Goal: Task Accomplishment & Management: Manage account settings

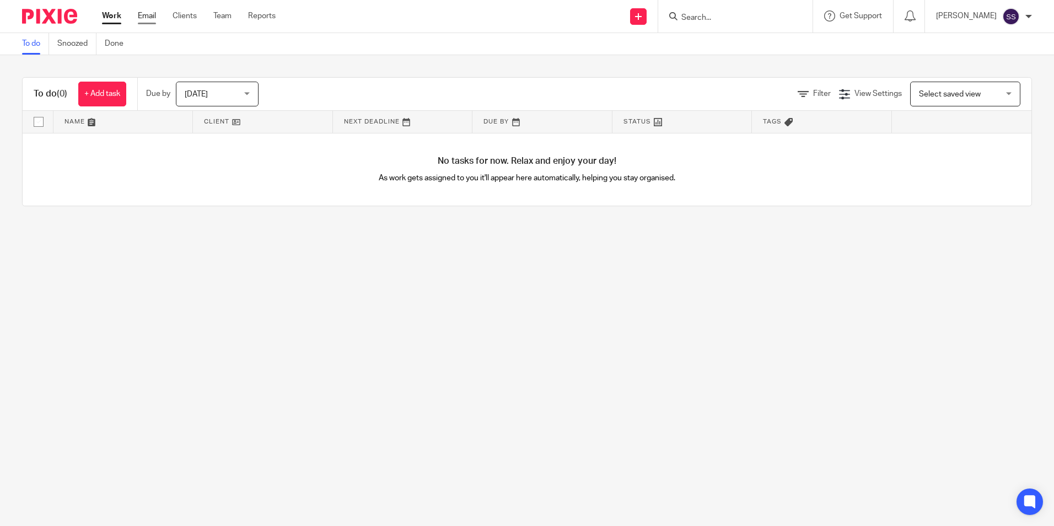
click at [146, 18] on link "Email" at bounding box center [147, 15] width 18 height 11
click at [110, 15] on link "Work" at bounding box center [111, 15] width 19 height 11
click at [61, 8] on div at bounding box center [45, 16] width 91 height 33
click at [56, 16] on img at bounding box center [49, 16] width 55 height 15
click at [908, 20] on icon at bounding box center [902, 16] width 11 height 11
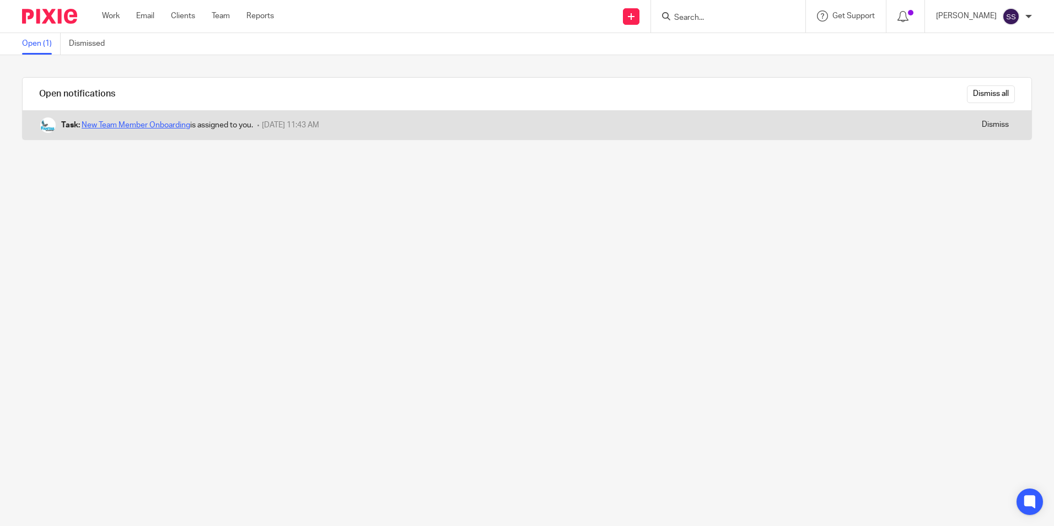
click at [89, 124] on link "New Team Member Onboarding" at bounding box center [136, 125] width 109 height 8
click at [155, 127] on link "New Team Member Onboarding" at bounding box center [136, 125] width 109 height 8
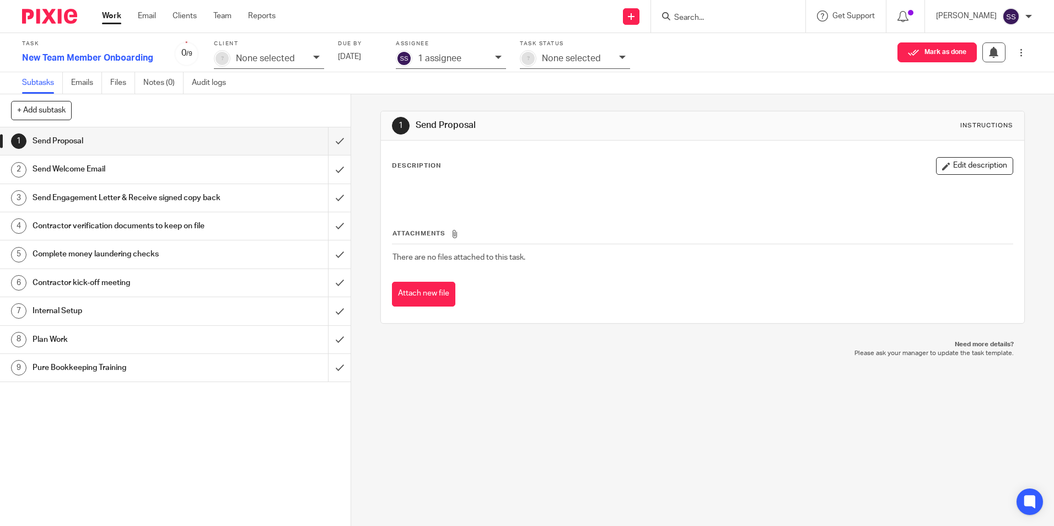
click at [62, 291] on h1 "Contractor kick-off meeting" at bounding box center [128, 282] width 190 height 17
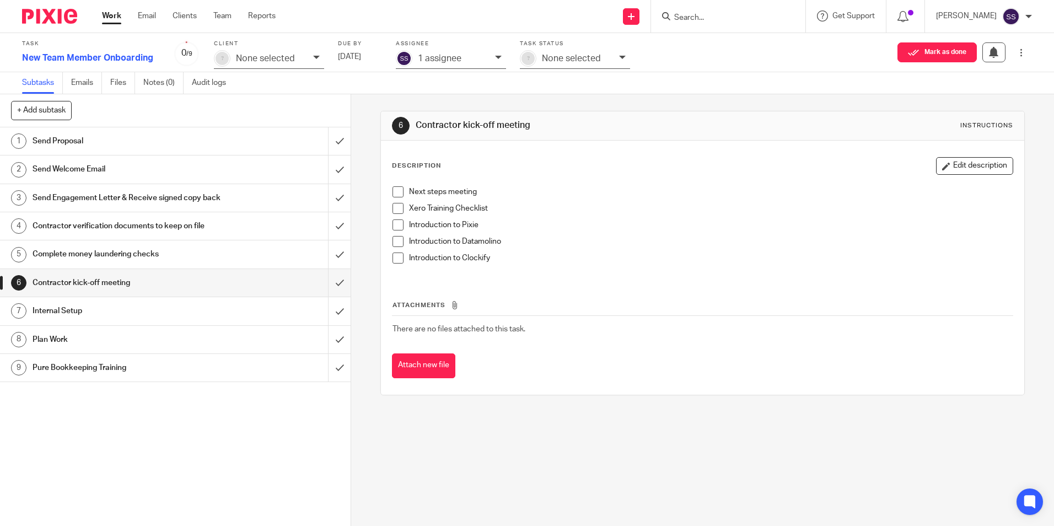
click at [48, 319] on h1 "Internal Setup" at bounding box center [128, 311] width 190 height 17
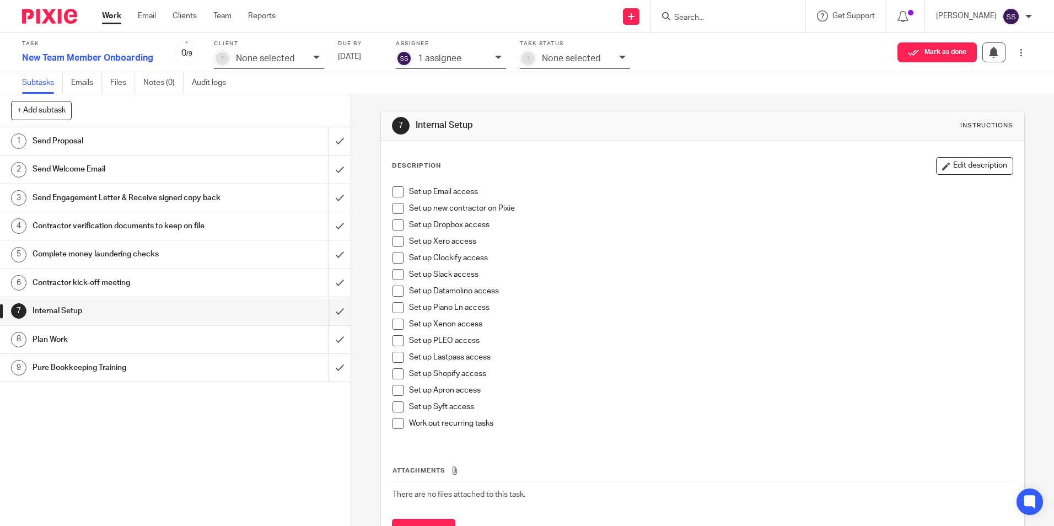
drag, startPoint x: 396, startPoint y: 257, endPoint x: 398, endPoint y: 267, distance: 10.8
click at [396, 256] on span at bounding box center [397, 257] width 11 height 11
click at [395, 274] on span at bounding box center [397, 274] width 11 height 11
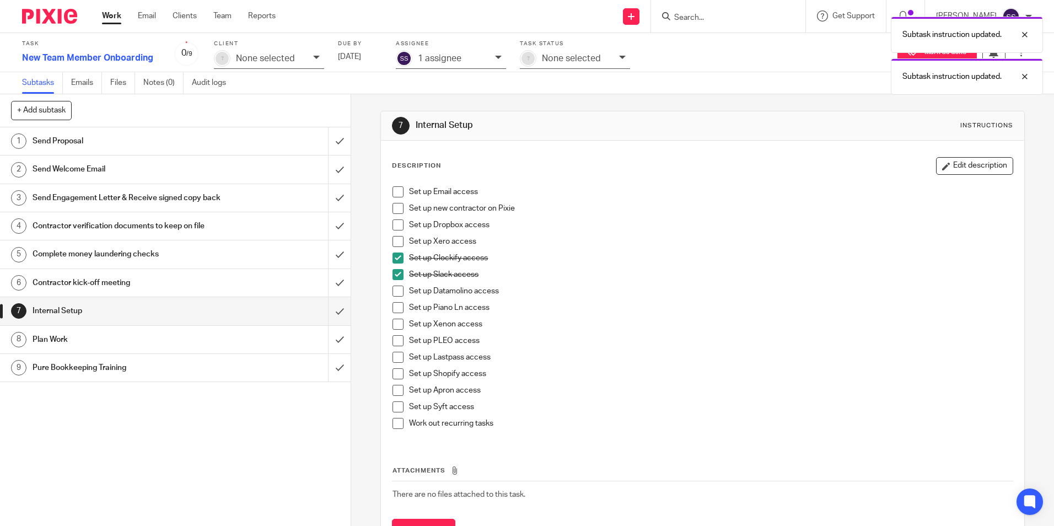
click at [395, 291] on span at bounding box center [397, 290] width 11 height 11
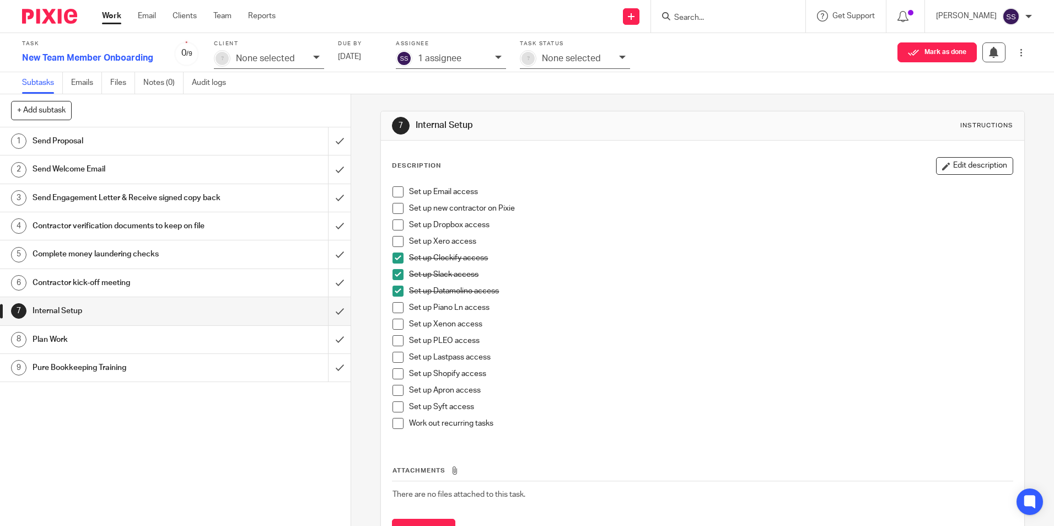
click at [392, 244] on span at bounding box center [397, 241] width 11 height 11
click at [395, 192] on span at bounding box center [397, 191] width 11 height 11
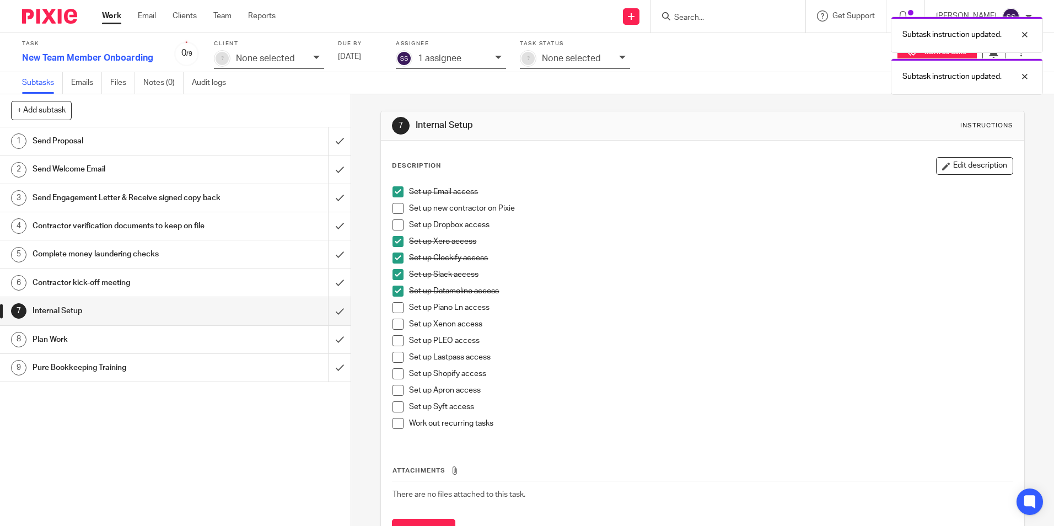
click at [395, 206] on span at bounding box center [397, 208] width 11 height 11
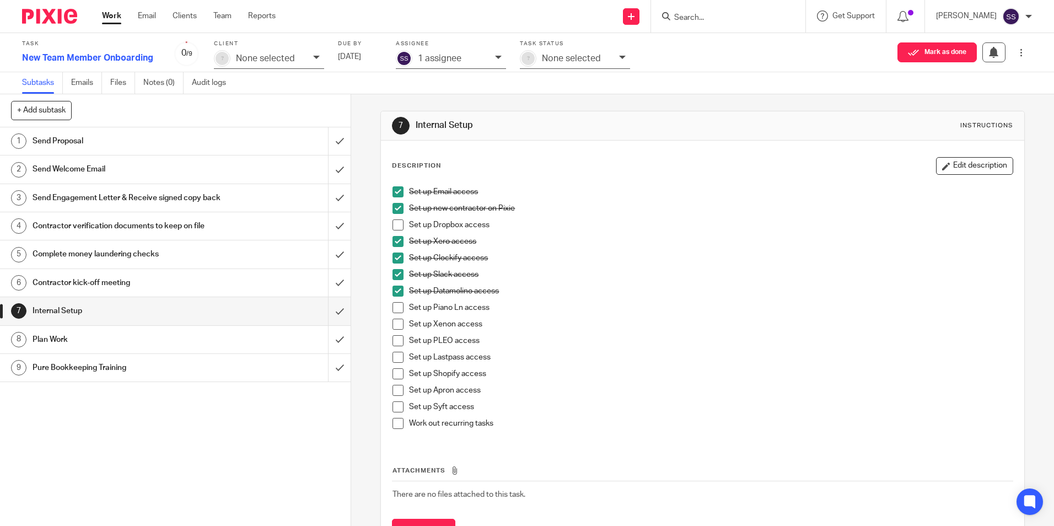
click at [394, 205] on span at bounding box center [397, 208] width 11 height 11
click at [55, 348] on h1 "Plan Work" at bounding box center [128, 339] width 190 height 17
click at [56, 348] on h1 "Plan Work" at bounding box center [128, 339] width 190 height 17
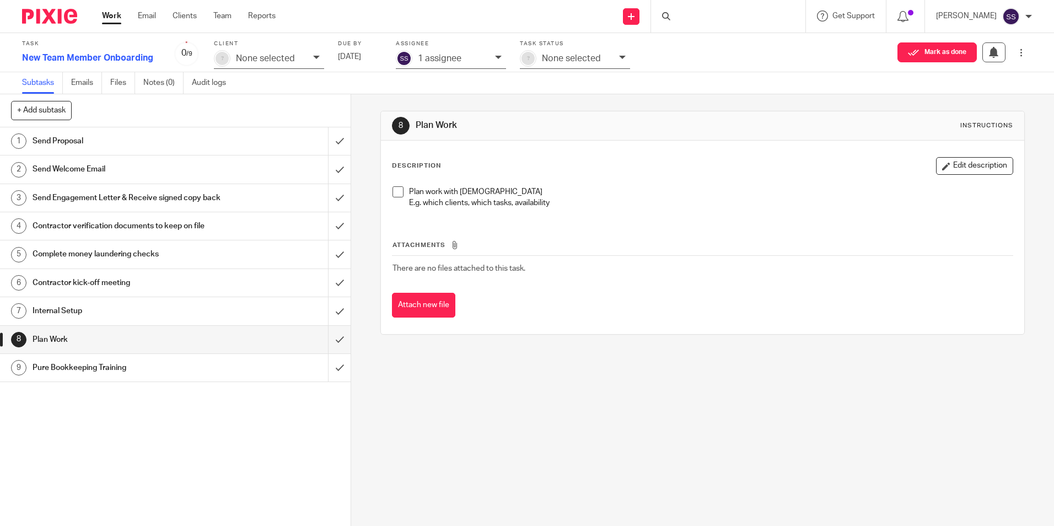
click at [58, 375] on h1 "Pure Bookkeeping Training" at bounding box center [128, 367] width 190 height 17
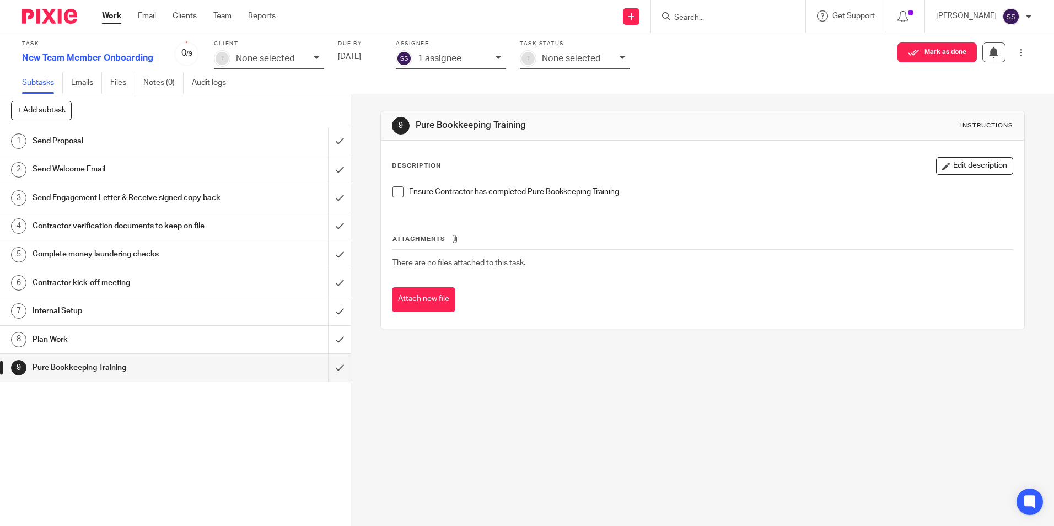
click at [50, 262] on h1 "Complete money laundering checks" at bounding box center [128, 254] width 190 height 17
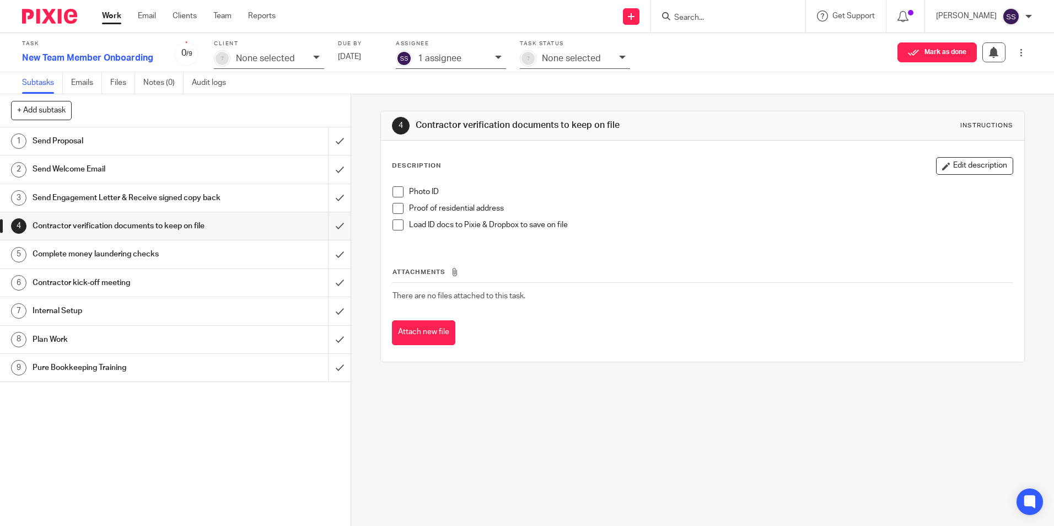
click at [422, 432] on div "4 Contractor verification documents to keep on file Instructions Description Ed…" at bounding box center [702, 310] width 703 height 432
click at [61, 21] on img at bounding box center [49, 16] width 55 height 15
click at [908, 17] on icon at bounding box center [902, 16] width 11 height 11
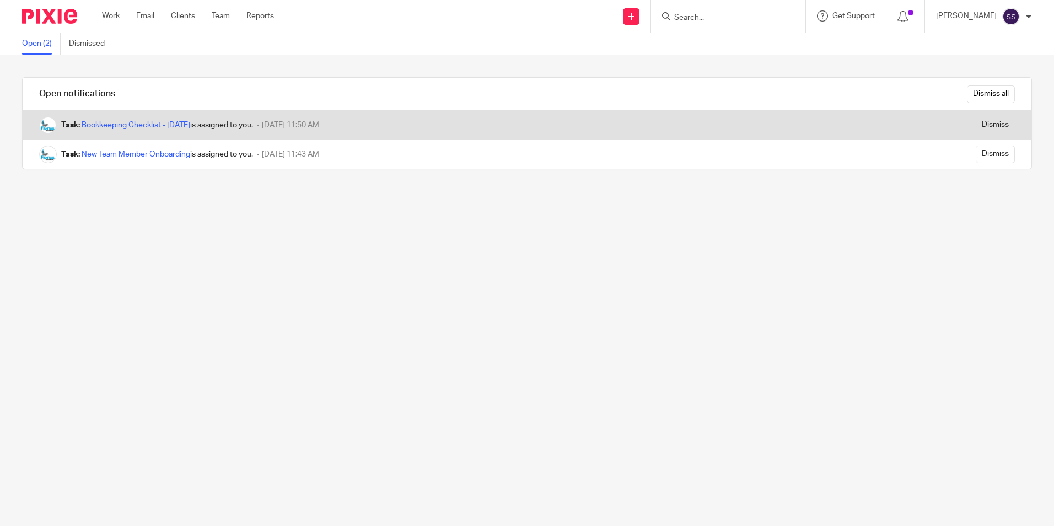
click at [123, 124] on link "Bookkeeping Checklist - [DATE]" at bounding box center [136, 125] width 109 height 8
click at [133, 132] on div "Task: Bookkeeping Checklist - June 2025 is assigned to you. 26 August 2025 11:5…" at bounding box center [438, 125] width 831 height 29
click at [120, 122] on link "Bookkeeping Checklist - [DATE]" at bounding box center [136, 125] width 109 height 8
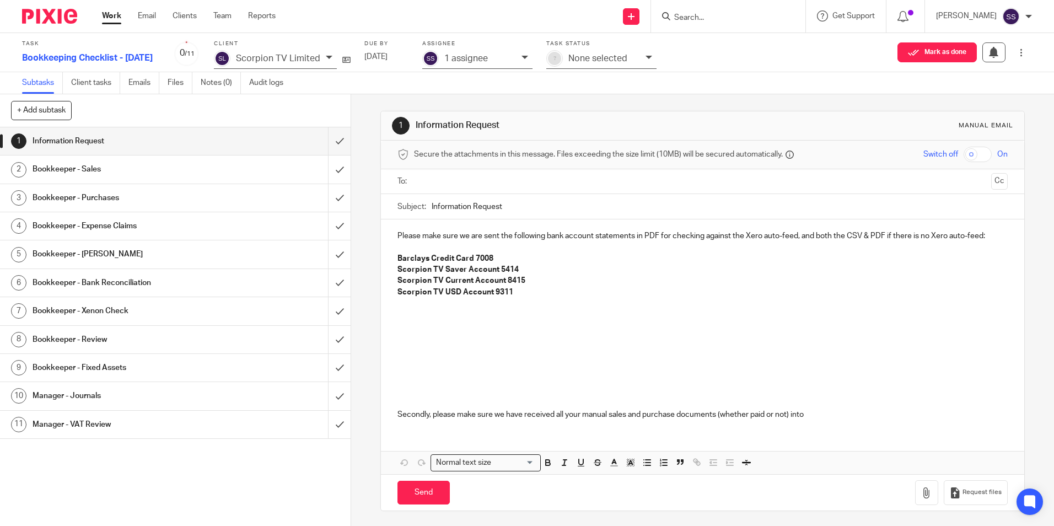
click at [110, 174] on h1 "Bookkeeper - Sales" at bounding box center [128, 169] width 190 height 17
click at [63, 167] on h1 "Bookkeeper - Sales" at bounding box center [128, 169] width 190 height 17
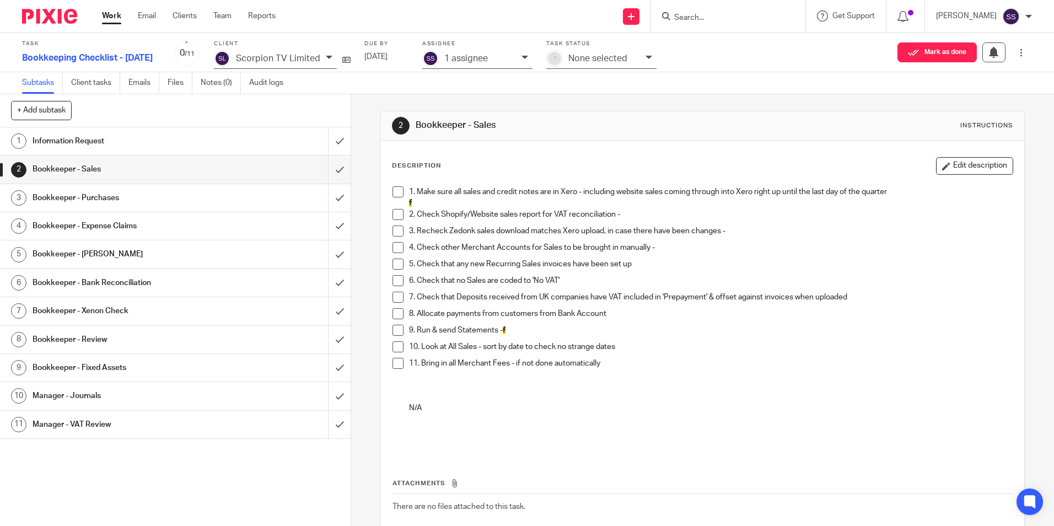
click at [69, 195] on h1 "Bookkeeper - Purchases" at bounding box center [128, 198] width 190 height 17
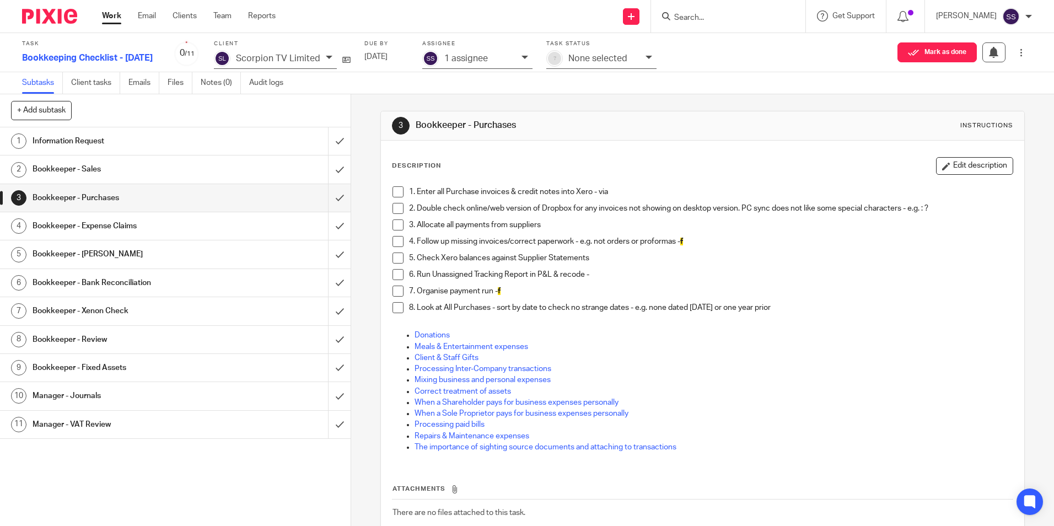
click at [95, 226] on h1 "Bookkeeper - Expense Claims" at bounding box center [128, 226] width 190 height 17
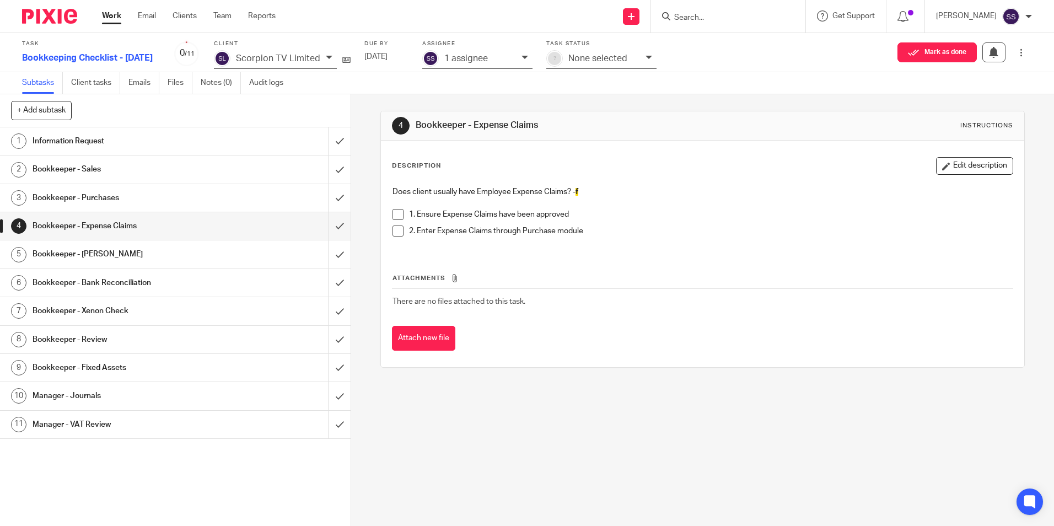
click at [90, 254] on h1 "Bookkeeper - [PERSON_NAME]" at bounding box center [128, 254] width 190 height 17
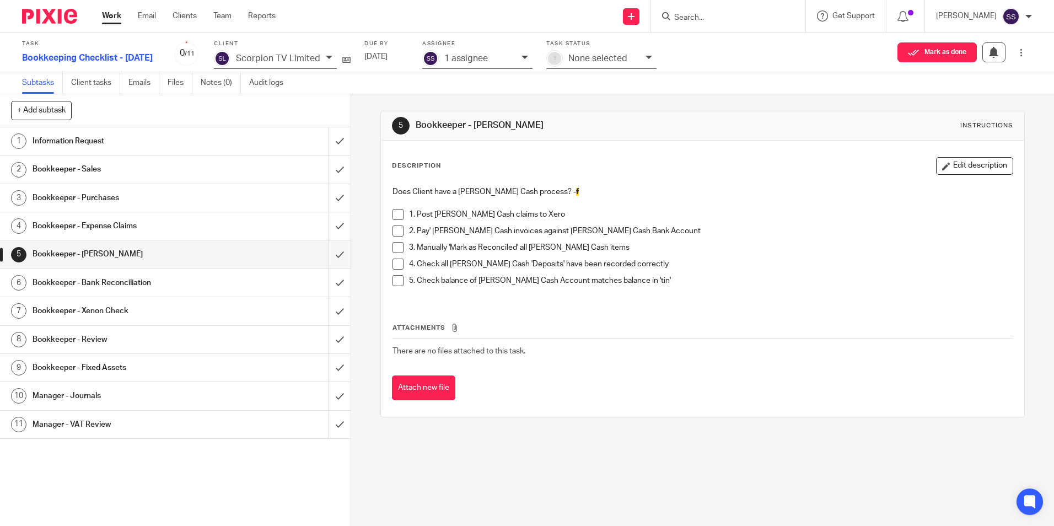
click at [97, 283] on h1 "Bookkeeper - Bank Reconciliation" at bounding box center [128, 282] width 190 height 17
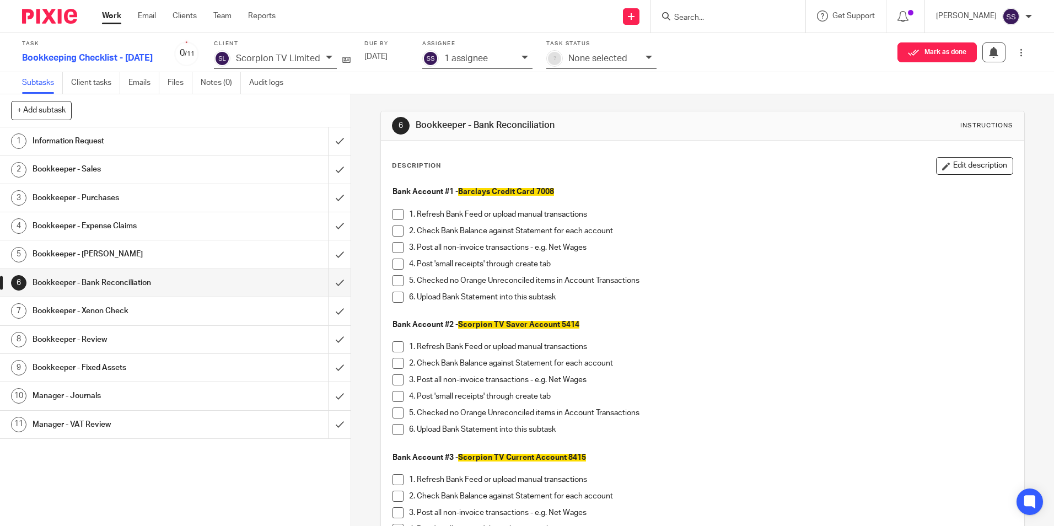
click at [114, 310] on h1 "Bookkeeper - Xenon Check" at bounding box center [128, 311] width 190 height 17
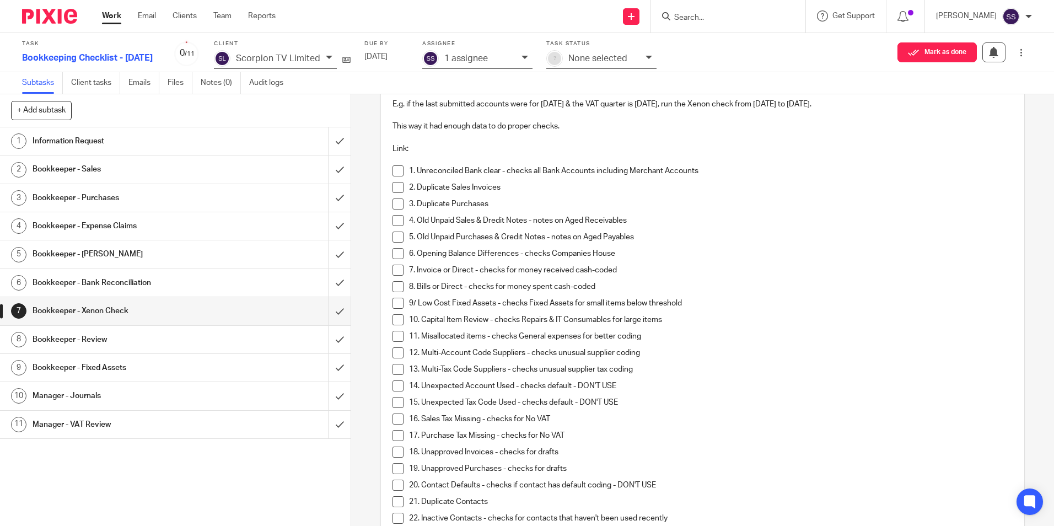
scroll to position [165, 0]
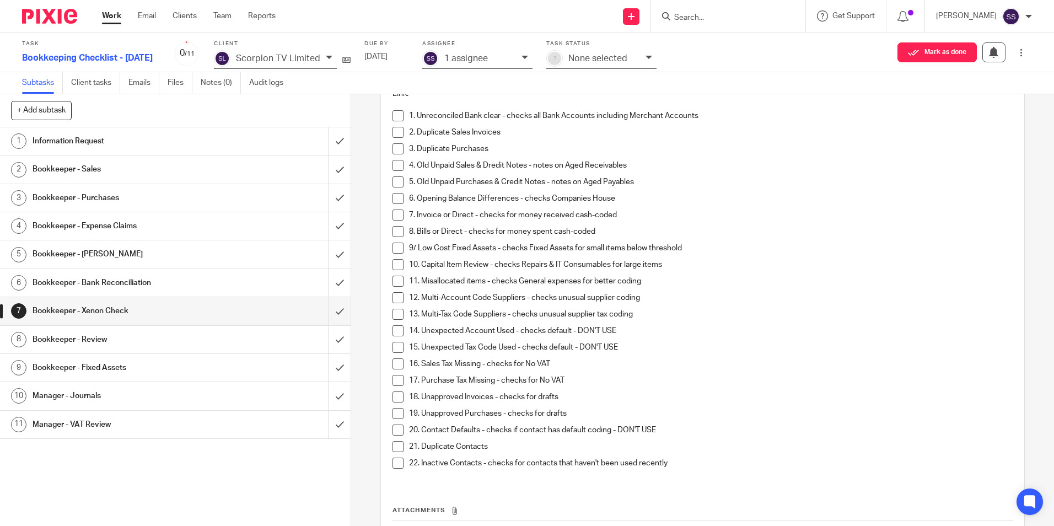
click at [77, 338] on h1 "Bookkeeper - Review" at bounding box center [128, 339] width 190 height 17
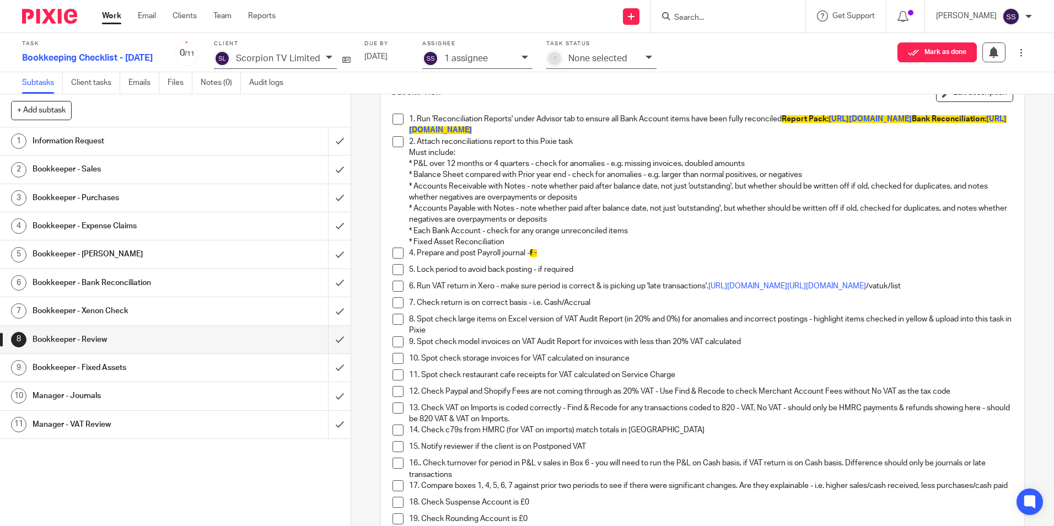
scroll to position [55, 0]
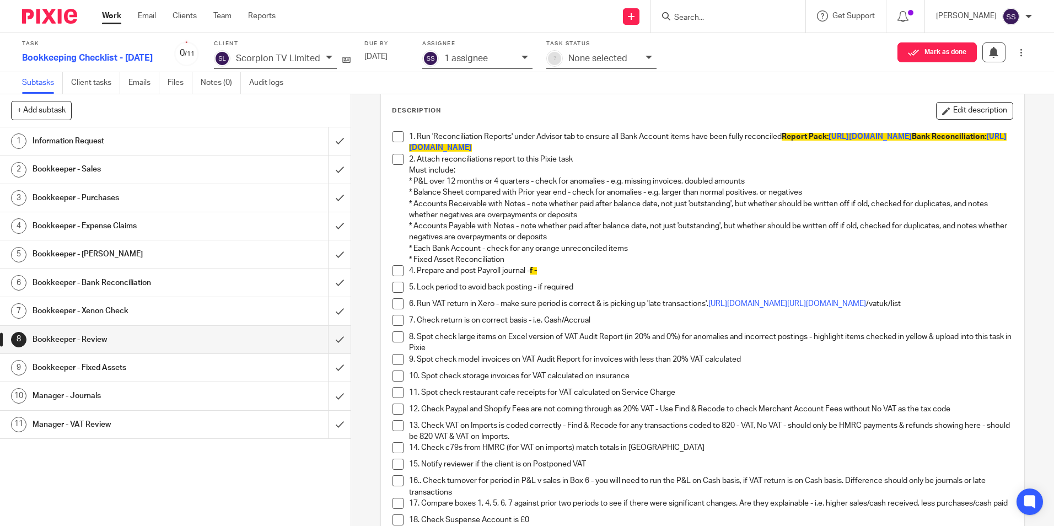
click at [96, 364] on h1 "Bookkeeper - Fixed Assets" at bounding box center [128, 367] width 190 height 17
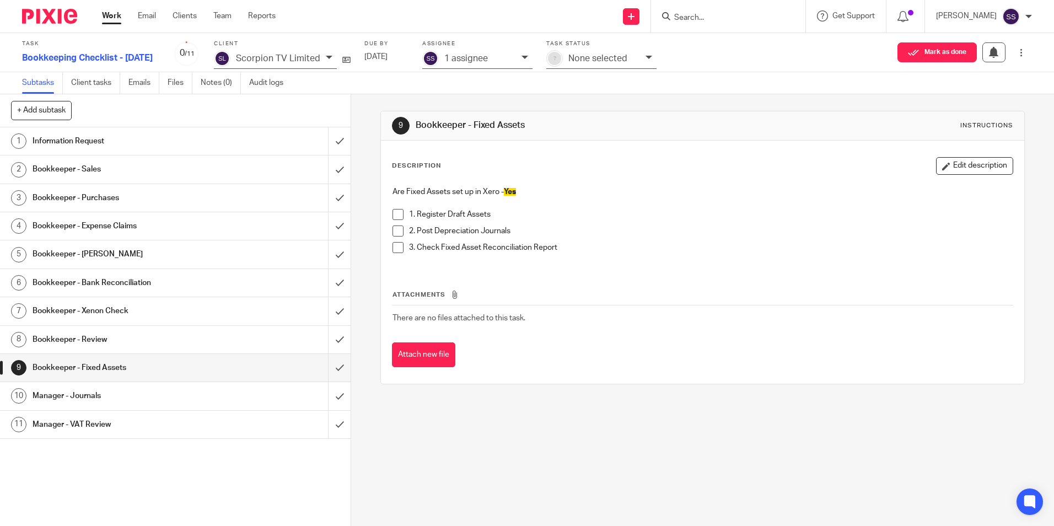
click at [66, 397] on h1 "Manager - Journals" at bounding box center [128, 395] width 190 height 17
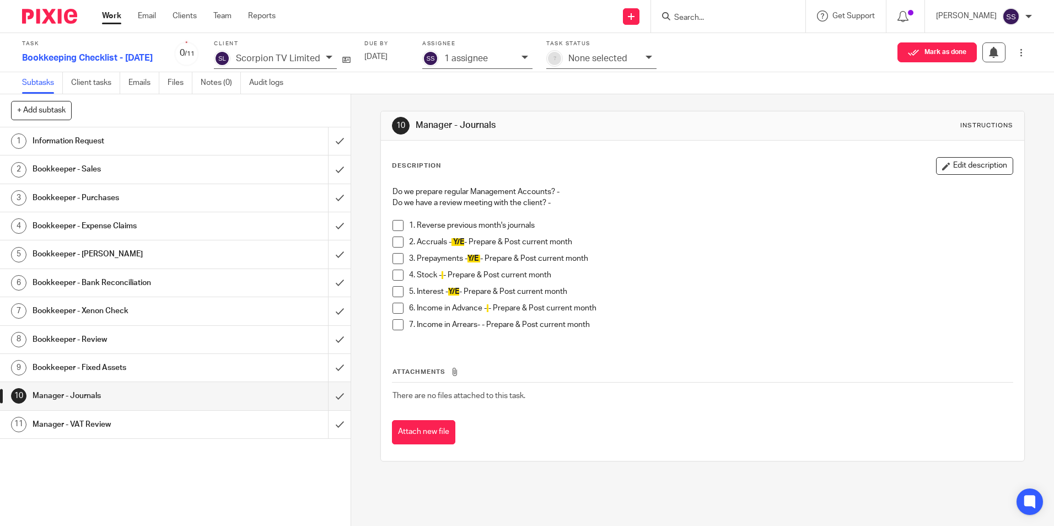
click at [116, 418] on h1 "Manager - VAT Review" at bounding box center [128, 424] width 190 height 17
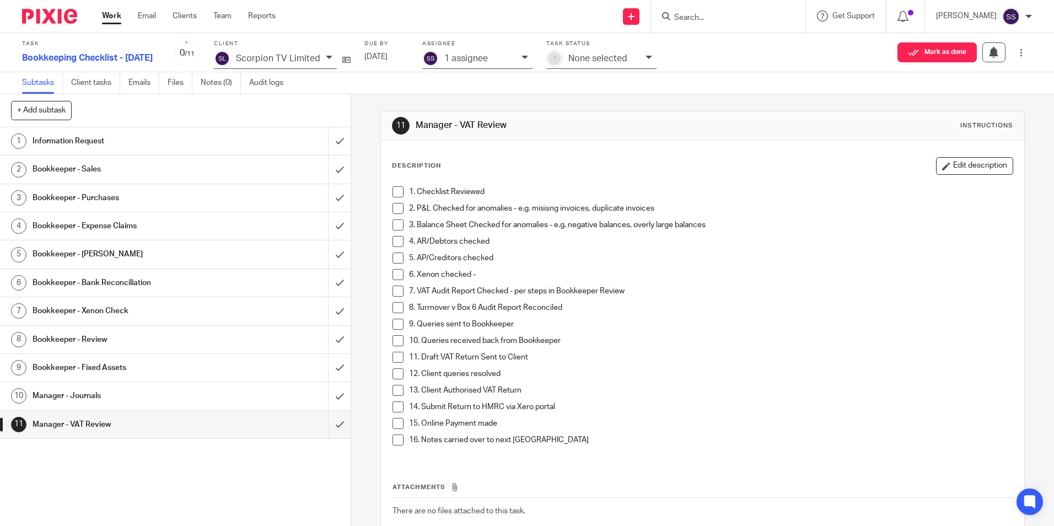
click at [326, 56] on icon at bounding box center [329, 57] width 7 height 7
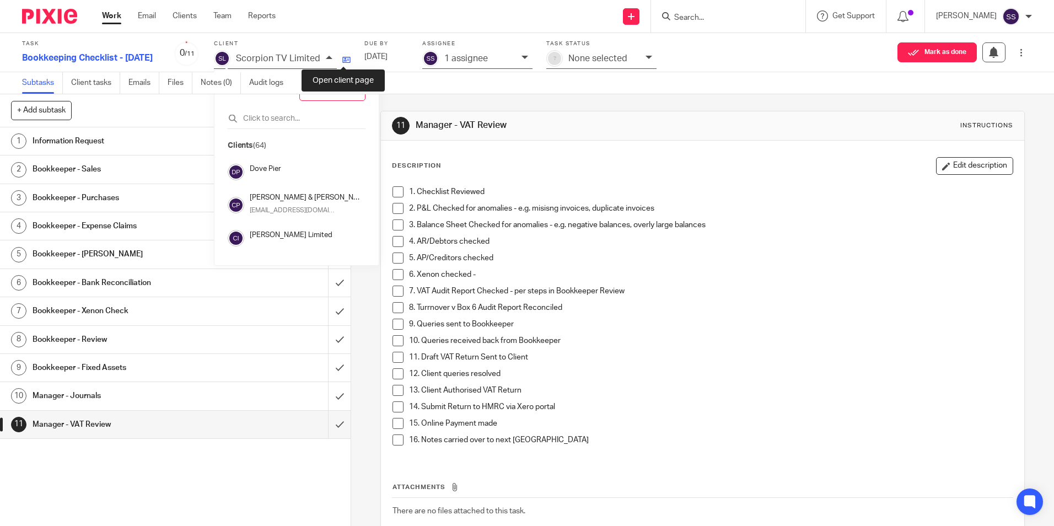
click at [342, 61] on icon at bounding box center [346, 60] width 8 height 8
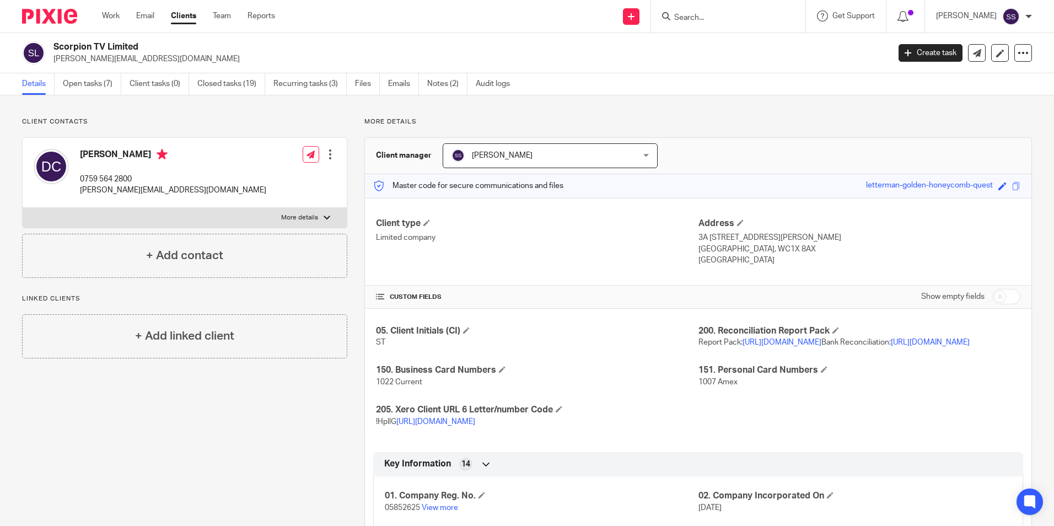
click at [951, 294] on label "Show empty fields" at bounding box center [952, 296] width 63 height 11
click at [995, 296] on input "checkbox" at bounding box center [1006, 296] width 28 height 15
checkbox input "true"
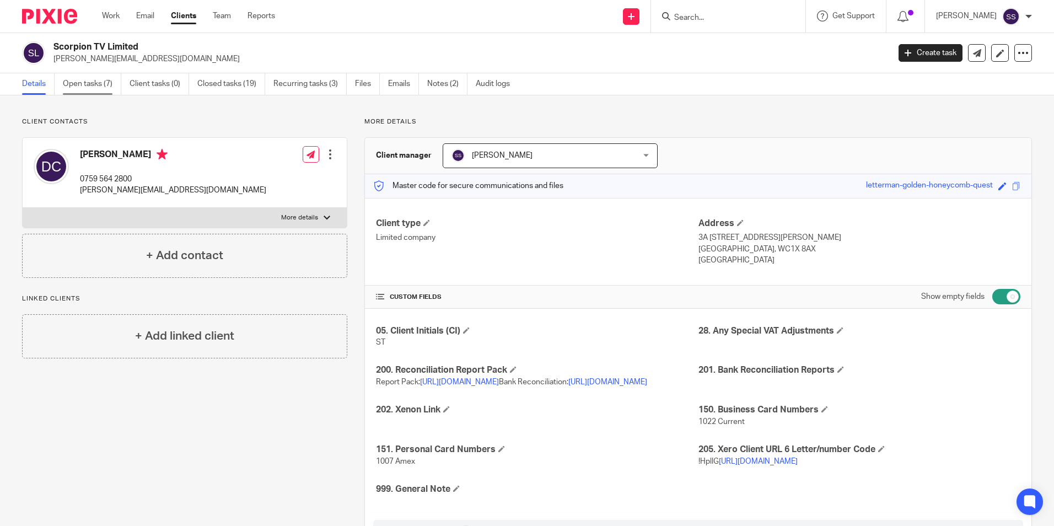
click at [82, 85] on link "Open tasks (7)" at bounding box center [92, 83] width 58 height 21
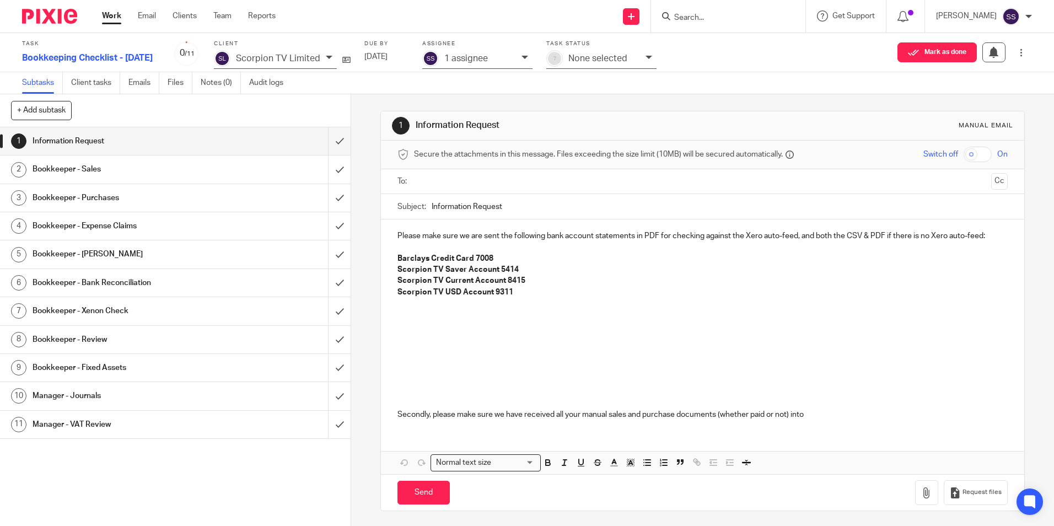
click at [326, 58] on icon at bounding box center [329, 57] width 7 height 7
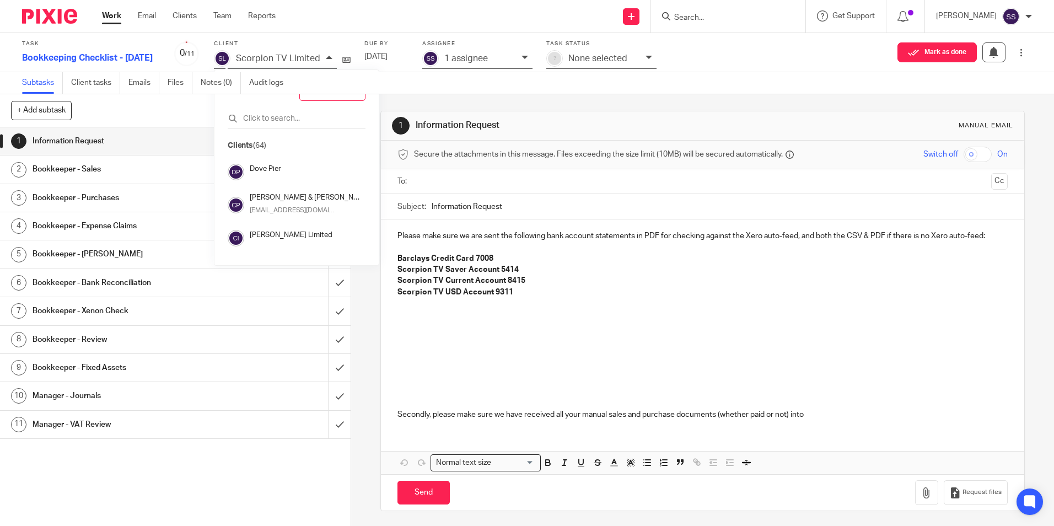
click at [346, 20] on div "Send new email Create task Add client Get Support Contact via email Check our d…" at bounding box center [673, 16] width 762 height 33
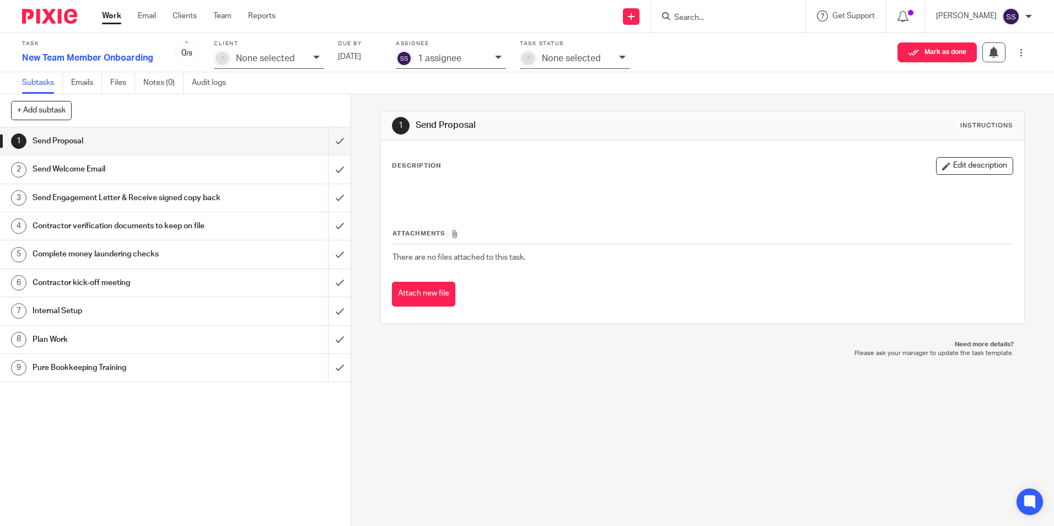
click at [48, 348] on h1 "Plan Work" at bounding box center [128, 339] width 190 height 17
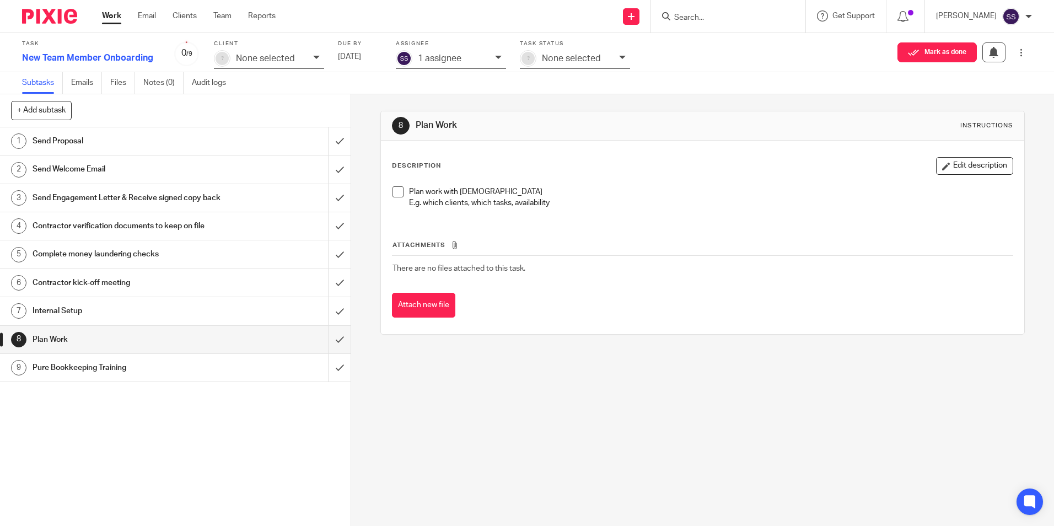
click at [69, 319] on h1 "Internal Setup" at bounding box center [128, 311] width 190 height 17
